Goal: Information Seeking & Learning: Learn about a topic

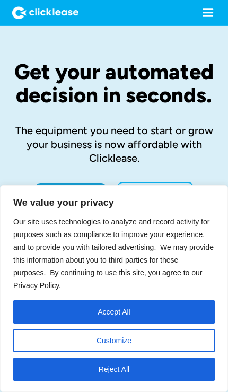
click at [116, 374] on button "Reject All" at bounding box center [114, 369] width 202 height 23
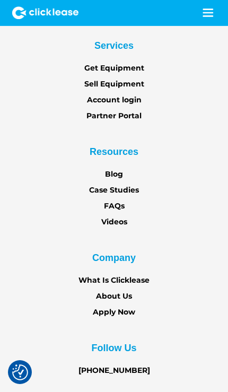
scroll to position [3902, 0]
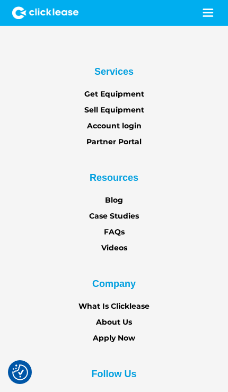
click at [135, 222] on link "Case Studies" at bounding box center [114, 217] width 50 height 12
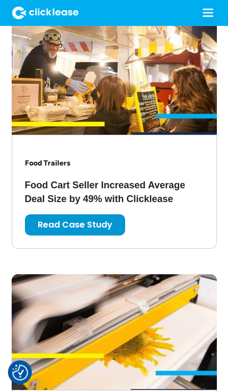
scroll to position [1173, 0]
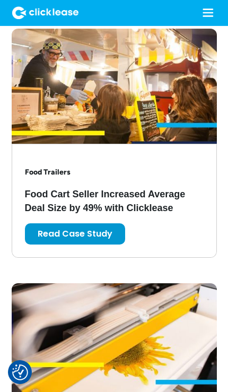
click at [102, 231] on link "Read Case Study" at bounding box center [75, 233] width 100 height 21
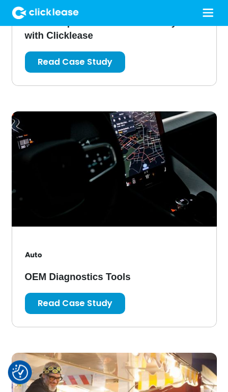
scroll to position [0, 0]
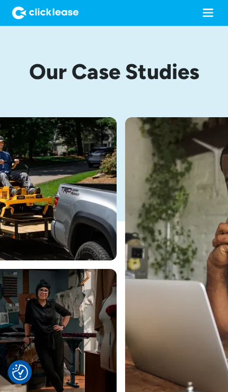
click at [200, 12] on icon "menu" at bounding box center [208, 12] width 17 height 17
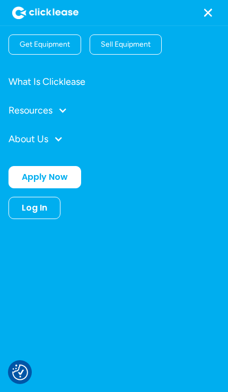
click at [64, 110] on div at bounding box center [63, 111] width 10 height 10
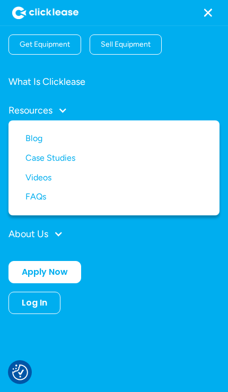
click at [43, 134] on link "Blog" at bounding box center [113, 139] width 177 height 20
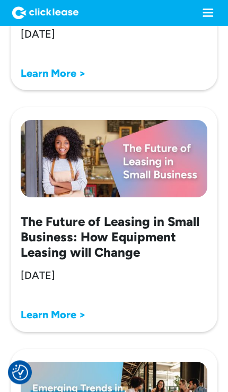
scroll to position [869, 0]
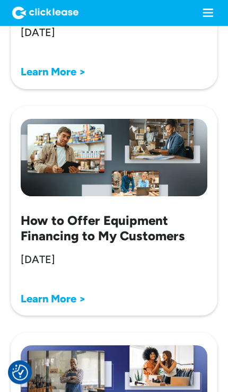
click at [200, 12] on icon "menu" at bounding box center [208, 12] width 17 height 17
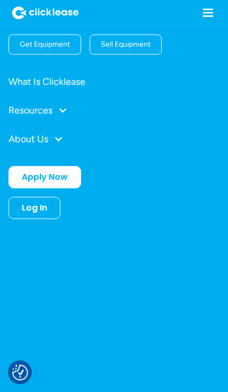
scroll to position [3694, 0]
click at [66, 106] on div at bounding box center [63, 111] width 10 height 10
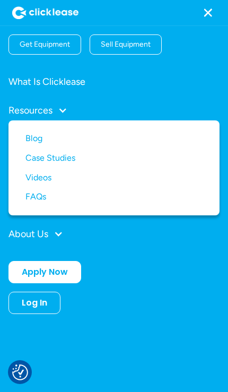
click at [47, 181] on link "Videos" at bounding box center [113, 178] width 177 height 20
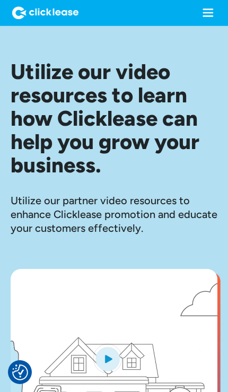
click at [200, 14] on icon "menu" at bounding box center [208, 12] width 17 height 17
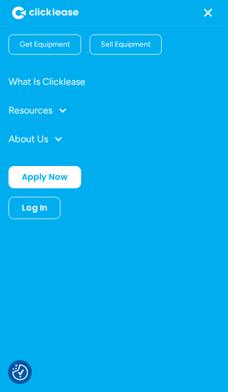
click at [55, 138] on div at bounding box center [59, 139] width 10 height 10
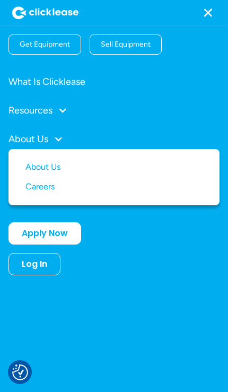
click at [62, 138] on div at bounding box center [59, 139] width 10 height 10
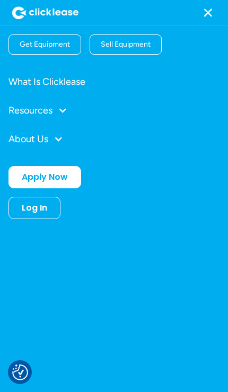
click at [58, 143] on div at bounding box center [59, 139] width 10 height 10
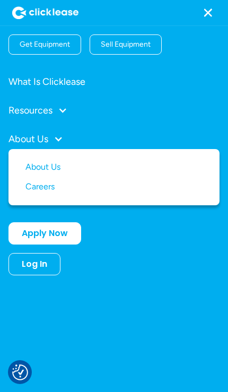
click at [64, 166] on link "About Us" at bounding box center [113, 168] width 177 height 20
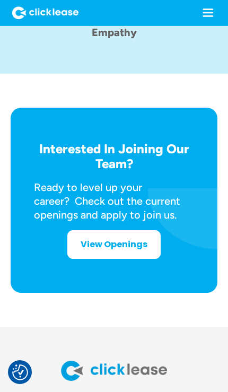
scroll to position [1681, 0]
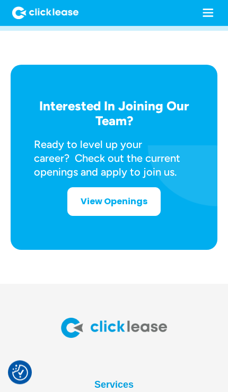
click at [200, 13] on icon "menu" at bounding box center [208, 12] width 17 height 17
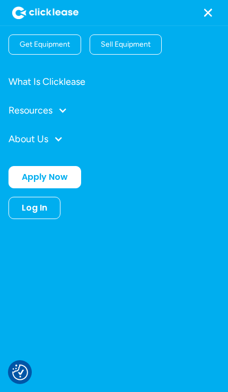
click at [78, 81] on link "What Is Clicklease" at bounding box center [113, 82] width 211 height 20
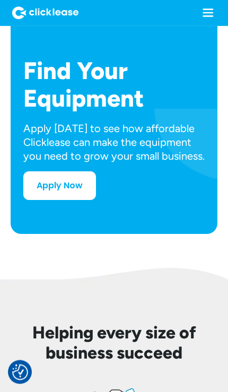
scroll to position [565, 0]
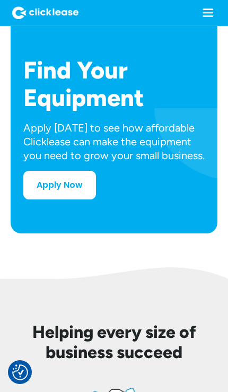
click at [79, 189] on link "Apply Now" at bounding box center [59, 185] width 73 height 29
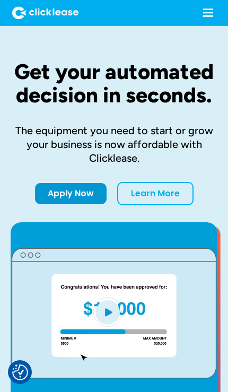
click at [77, 192] on link "Apply Now" at bounding box center [71, 193] width 72 height 21
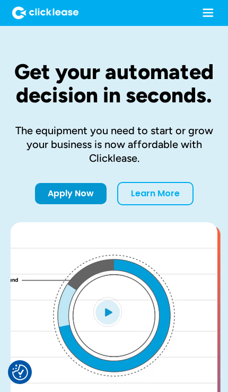
click at [200, 14] on icon "menu" at bounding box center [208, 12] width 17 height 17
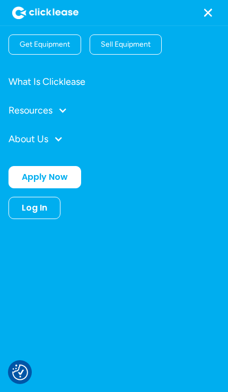
click at [206, 11] on icon "menu" at bounding box center [208, 12] width 17 height 17
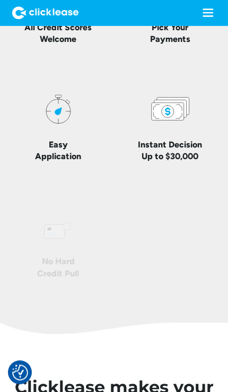
scroll to position [2690, 0]
